Goal: Check status: Check status

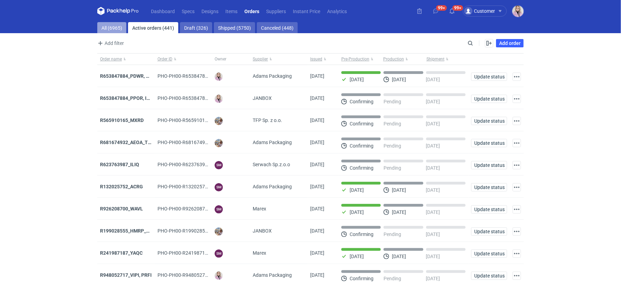
click at [112, 29] on link "All (6965)" at bounding box center [111, 27] width 29 height 11
click at [475, 46] on input "Search" at bounding box center [440, 43] width 69 height 8
click at [470, 46] on input "Search" at bounding box center [440, 43] width 69 height 8
paste input "TLWQ"
type input "TLWQ"
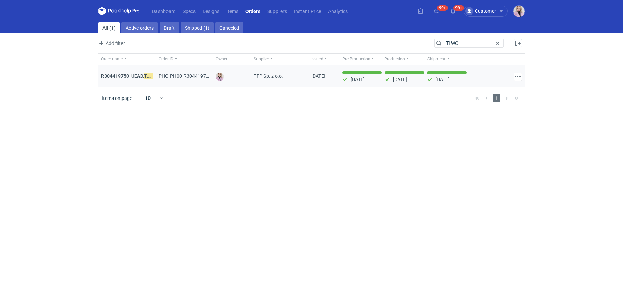
click at [127, 74] on strong "R304419750_UEAD, TLWQ" at bounding box center [129, 76] width 56 height 8
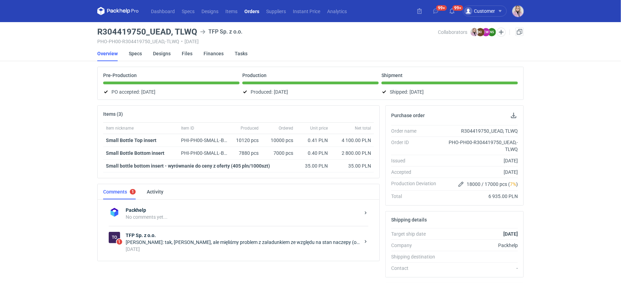
click at [186, 246] on div "[DATE]" at bounding box center [243, 249] width 234 height 7
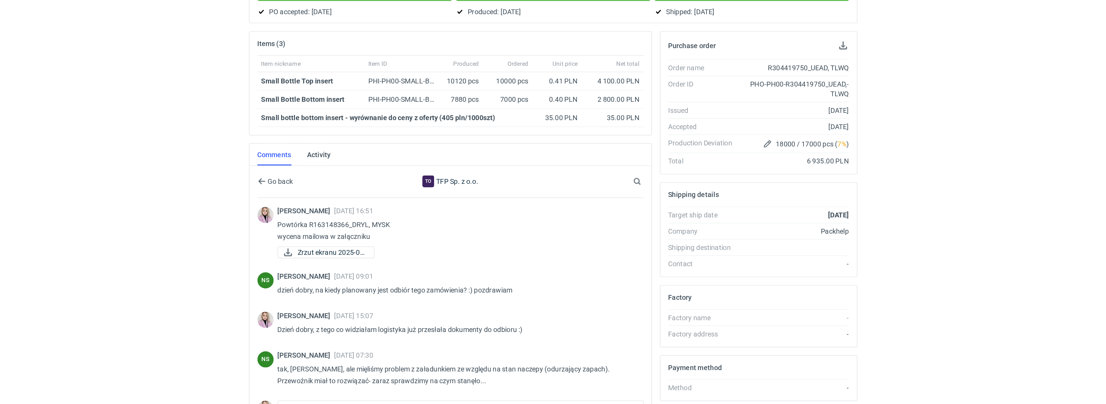
scroll to position [51, 0]
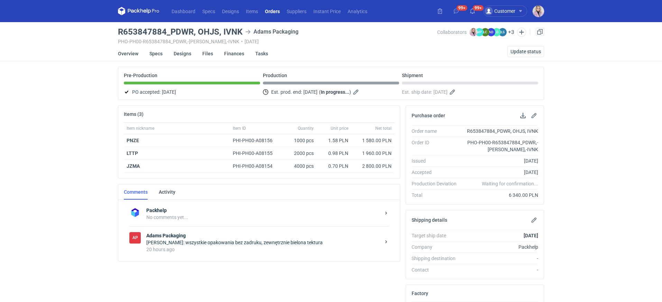
click at [36, 198] on div "Dashboard Specs Designs Items Orders Suppliers Instant Price Analytics 99+ 99+ …" at bounding box center [331, 151] width 662 height 302
